Goal: Information Seeking & Learning: Learn about a topic

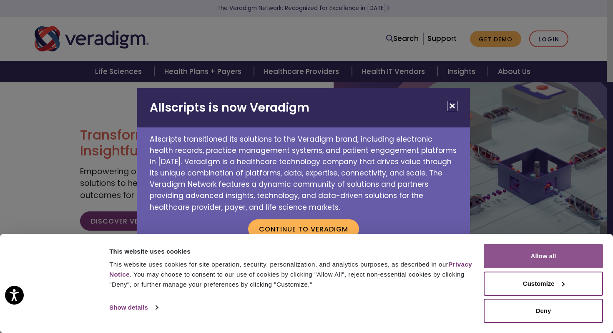
click at [556, 259] on button "Allow all" at bounding box center [543, 256] width 119 height 24
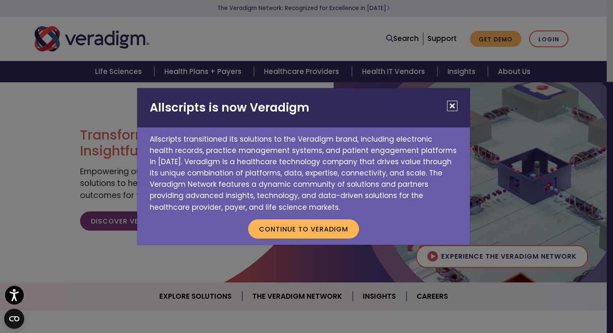
click at [449, 118] on h2 "Allscripts is now Veradigm" at bounding box center [303, 107] width 333 height 39
click at [451, 106] on button "Close" at bounding box center [452, 106] width 10 height 10
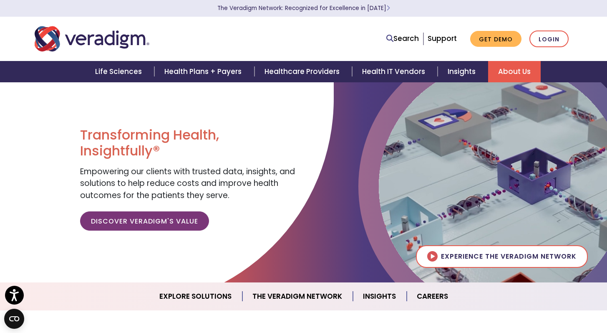
click at [515, 76] on link "About Us" at bounding box center [514, 71] width 53 height 21
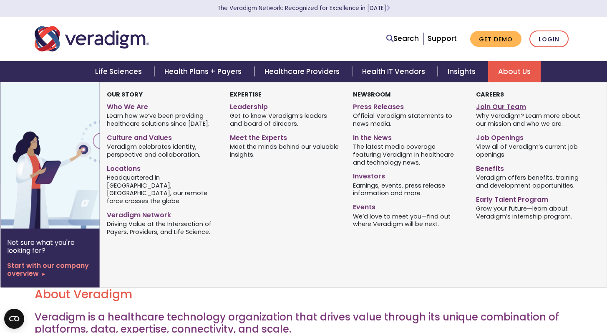
click at [510, 106] on link "Join Our Team" at bounding box center [531, 105] width 111 height 12
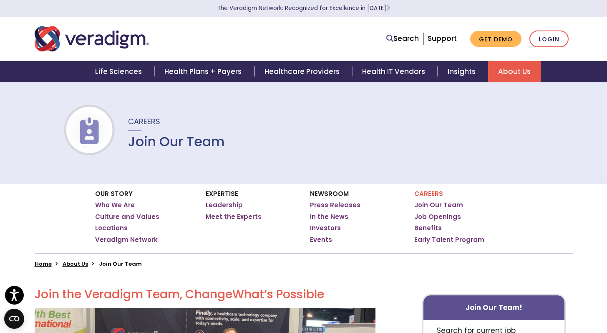
scroll to position [28, 0]
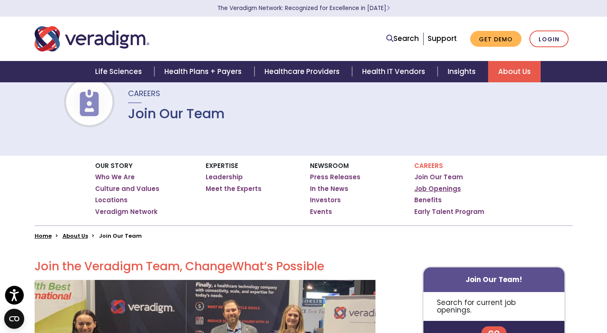
click at [438, 188] on link "Job Openings" at bounding box center [437, 188] width 47 height 8
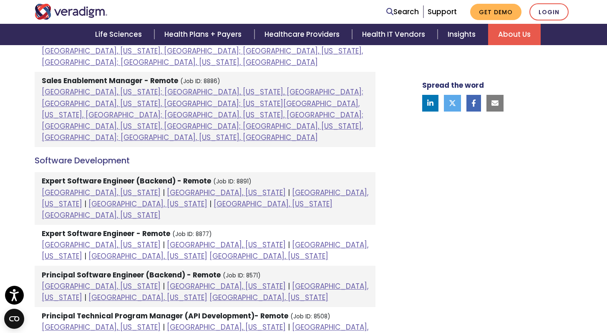
scroll to position [958, 0]
